Goal: Communication & Community: Ask a question

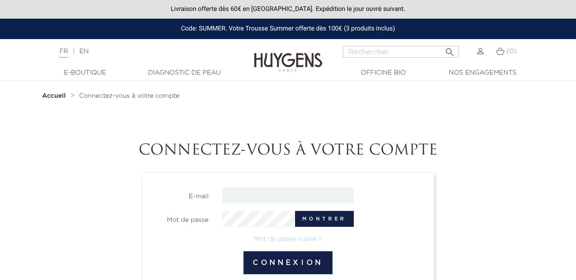
click at [127, 108] on nav "Accueil Connectez-vous à votre compte" at bounding box center [288, 95] width 505 height 29
click at [246, 191] on input "email" at bounding box center [288, 196] width 132 height 16
type input "[EMAIL_ADDRESS][DOMAIN_NAME]"
click at [338, 218] on button "Montrer" at bounding box center [324, 219] width 59 height 16
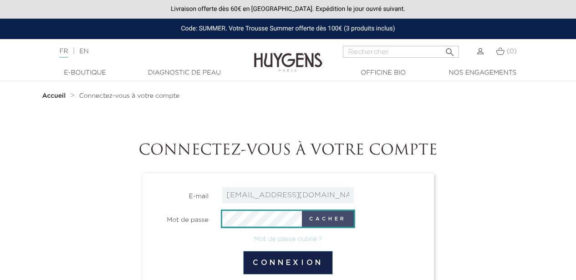
click at [243, 251] on button "Connexion" at bounding box center [288, 263] width 90 height 24
click at [341, 219] on button "Cacher" at bounding box center [328, 219] width 52 height 16
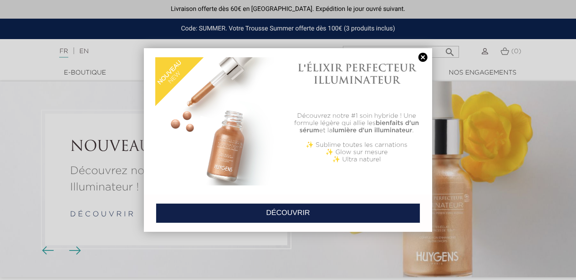
click at [421, 58] on link at bounding box center [423, 58] width 13 height 10
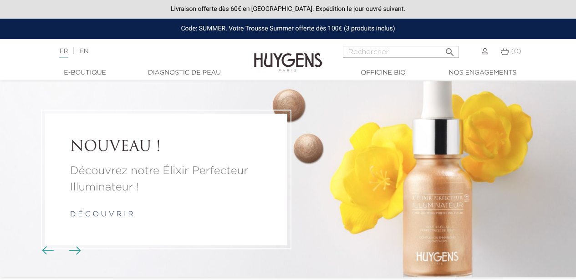
click at [482, 55] on link at bounding box center [485, 51] width 6 height 7
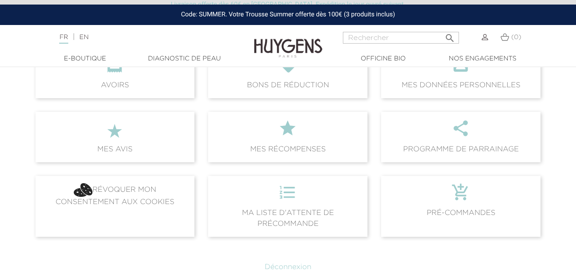
scroll to position [207, 0]
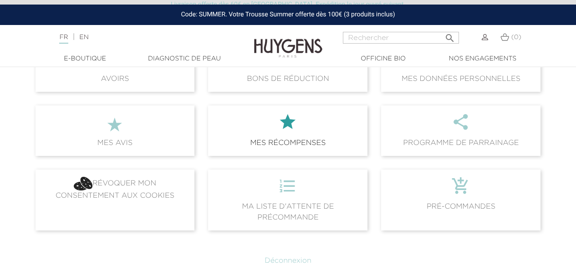
click at [281, 118] on icon "" at bounding box center [287, 125] width 145 height 25
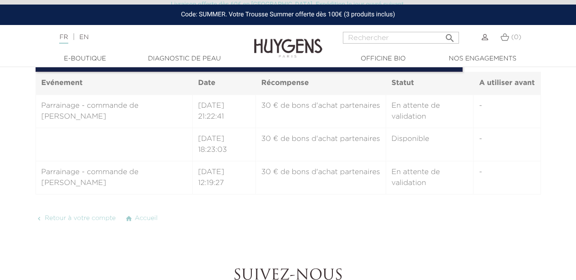
scroll to position [209, 0]
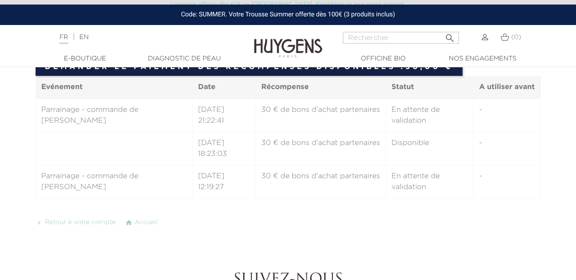
click at [234, 111] on td "19/06/2025 21:22:41" at bounding box center [223, 116] width 63 height 34
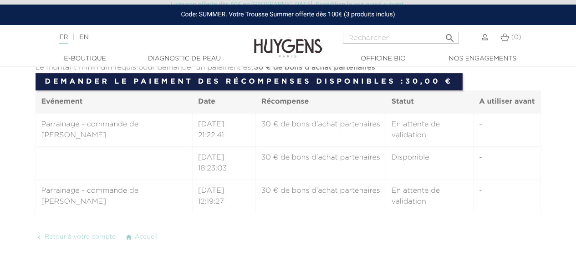
click at [475, 229] on section "Mes récompenses Mon compte Historique des récompenses Historique des bons de ré…" at bounding box center [288, 95] width 505 height 295
click at [498, 107] on th "A utiliser avant" at bounding box center [506, 102] width 67 height 23
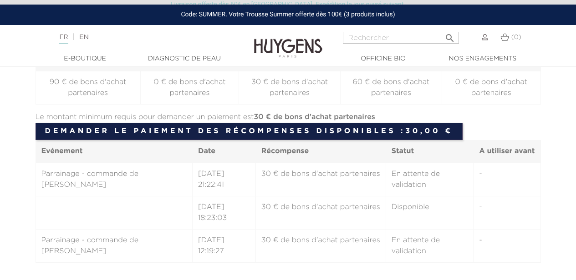
scroll to position [150, 0]
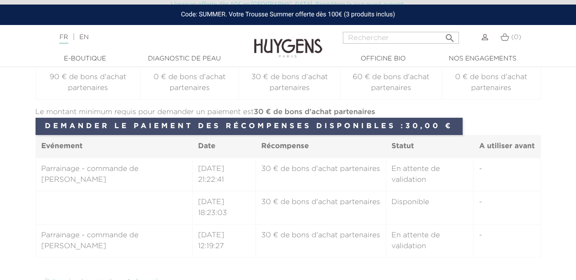
click at [394, 122] on link "Demander le paiement des récompenses disponibles : 30,00 €" at bounding box center [249, 126] width 427 height 17
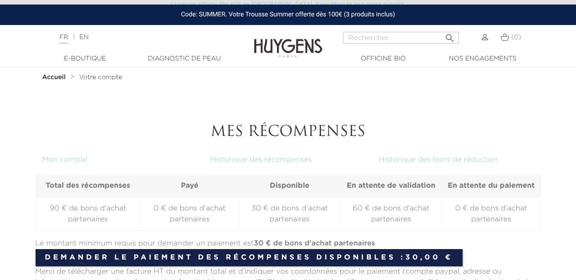
scroll to position [0, 0]
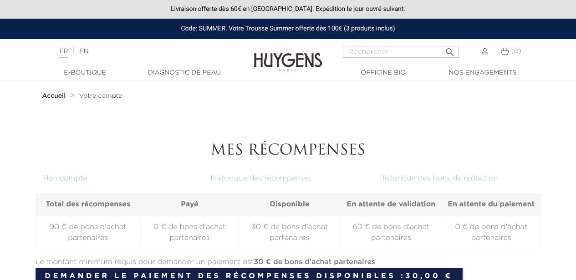
click at [485, 52] on img at bounding box center [485, 51] width 6 height 6
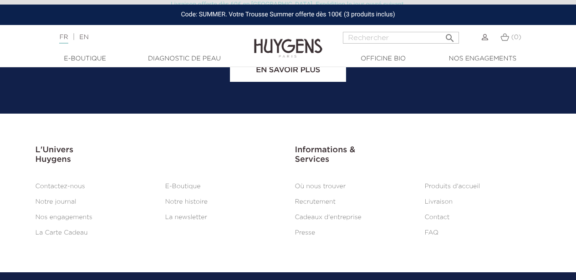
scroll to position [992, 0]
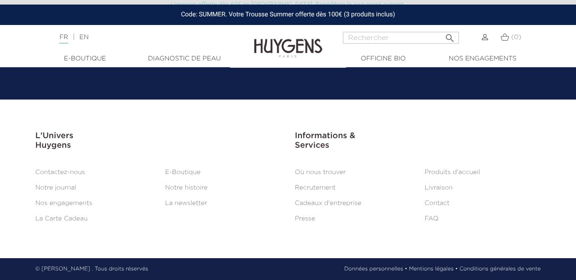
click at [437, 204] on link "Contact" at bounding box center [437, 203] width 25 height 6
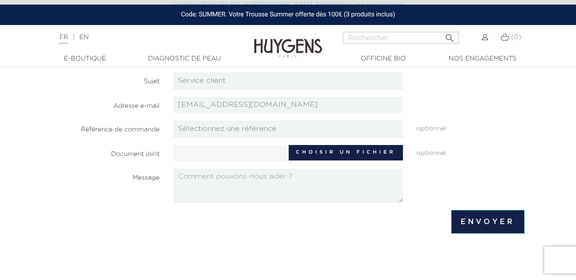
scroll to position [142, 0]
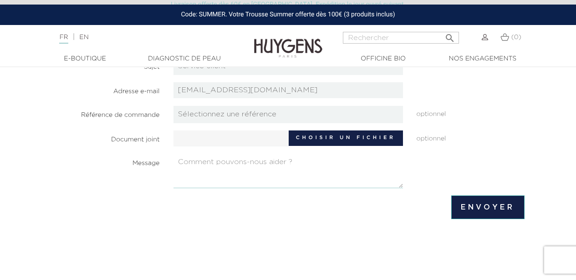
click at [261, 162] on textarea at bounding box center [287, 171] width 229 height 34
paste textarea "30 € de bons d'achat partenaires"
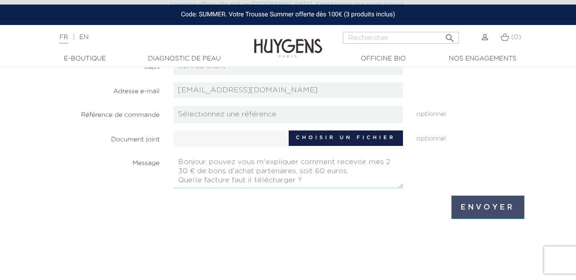
type textarea "Bonjour, pouvez vous m'expliquer comment recevoir mes 2 30 € de bons d'achat pa…"
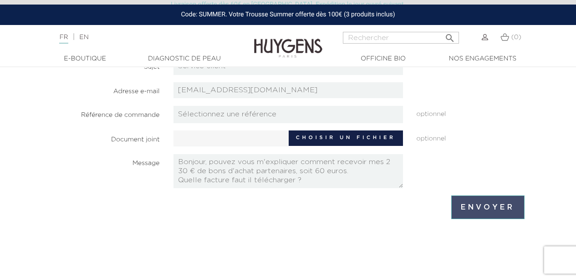
click at [494, 210] on input "Envoyer" at bounding box center [487, 208] width 73 height 24
